Goal: Use online tool/utility: Utilize a website feature to perform a specific function

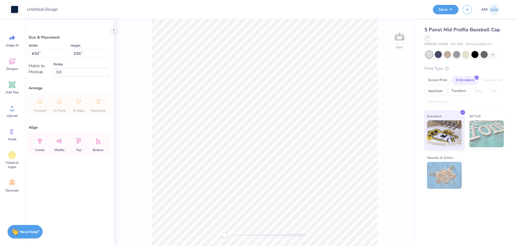
click at [400, 124] on div "Back" at bounding box center [265, 133] width 302 height 226
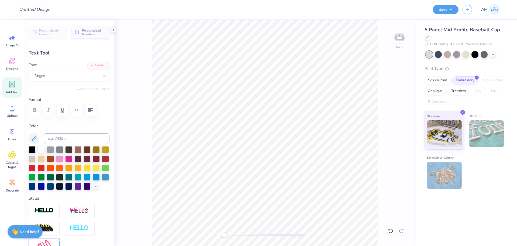
scroll to position [5, 1]
type textarea "Alpha"
type input "2.08"
type input "2.01"
type textarea "xi"
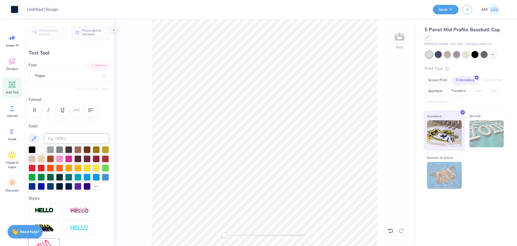
type input "2.37"
type input "1.91"
